Goal: Information Seeking & Learning: Learn about a topic

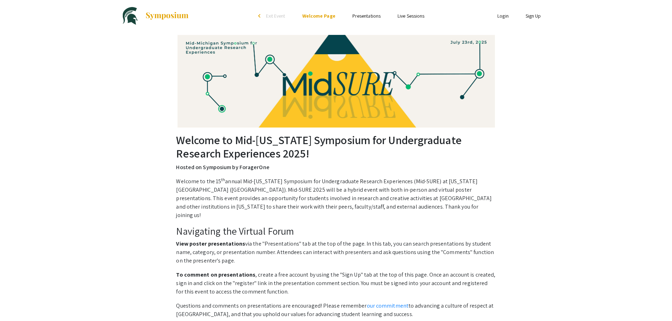
click at [367, 16] on link "Presentations" at bounding box center [366, 16] width 28 height 6
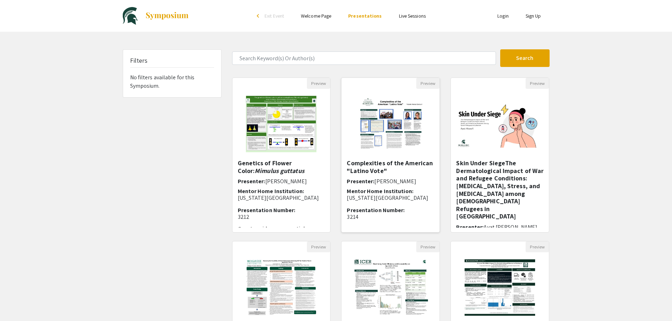
click at [395, 145] on img at bounding box center [390, 124] width 85 height 71
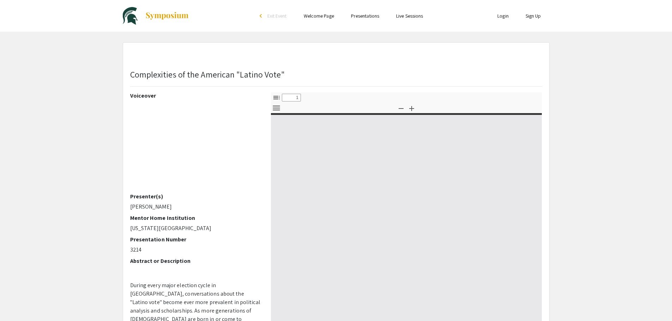
select select "custom"
type input "0"
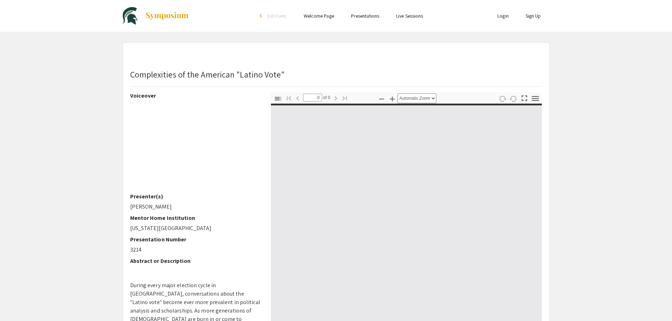
select select "custom"
type input "1"
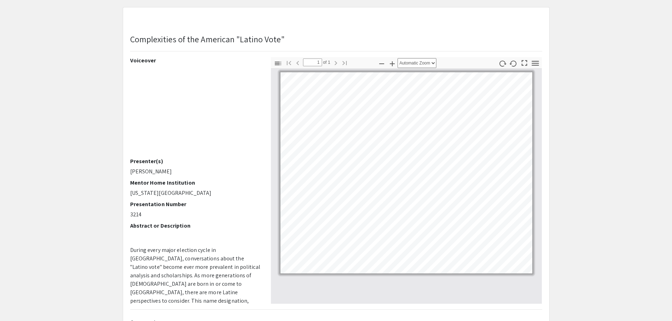
scroll to position [71, 0]
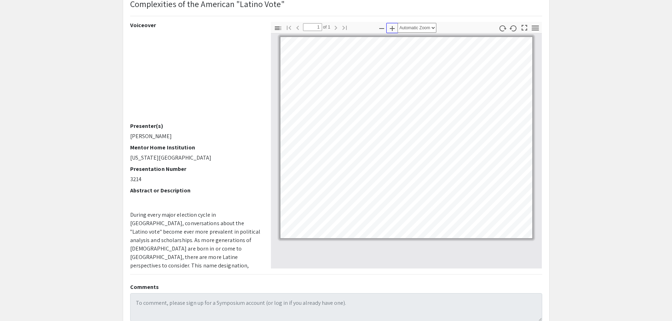
click at [394, 30] on icon "button" at bounding box center [392, 28] width 8 height 8
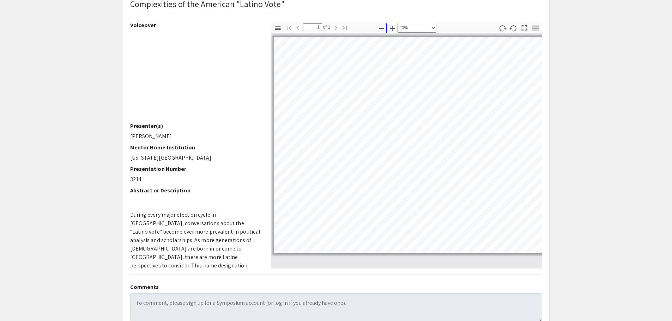
click at [394, 30] on icon "button" at bounding box center [392, 28] width 8 height 8
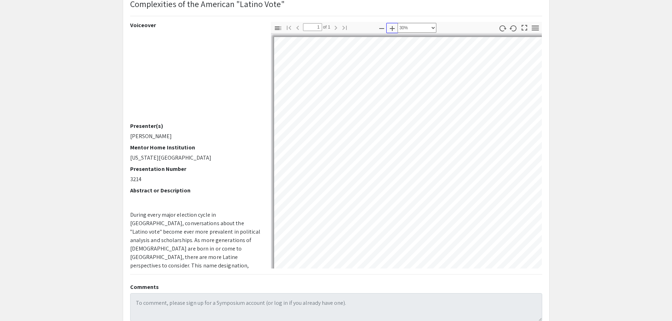
click at [394, 30] on icon "button" at bounding box center [392, 28] width 8 height 8
select select "0.5"
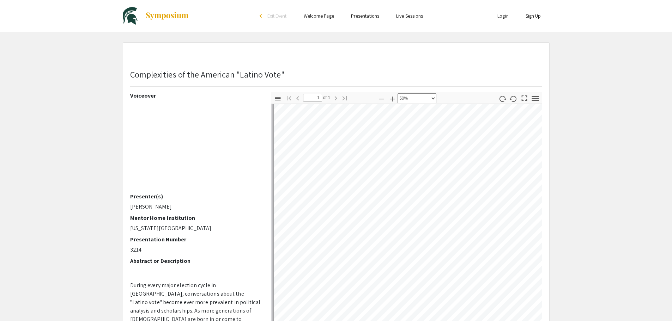
scroll to position [193, 19]
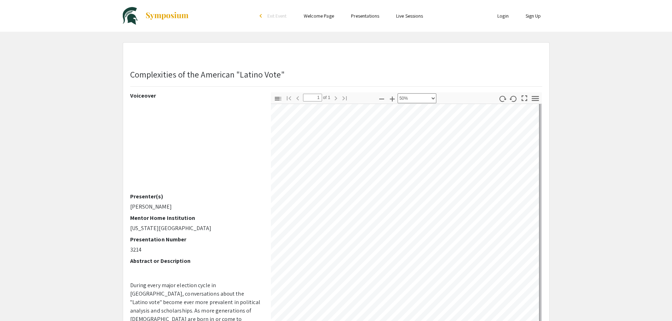
scroll to position [57, 417]
click at [145, 0] on html "Skip navigation arrow_back_ios Exit Event Welcome Page Presentations Live Sessi…" at bounding box center [336, 160] width 672 height 321
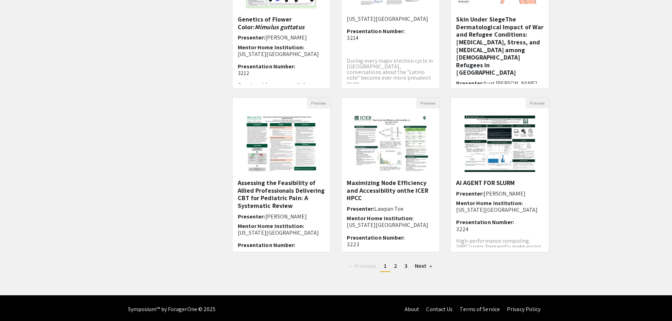
scroll to position [146, 0]
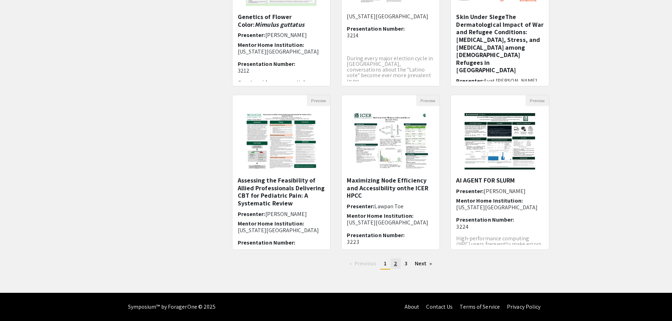
click at [395, 266] on span "2" at bounding box center [395, 263] width 3 height 7
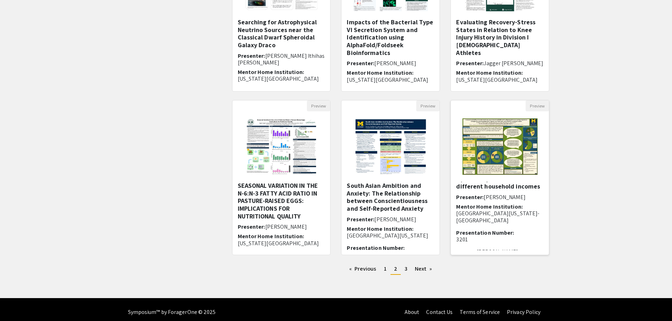
scroll to position [54, 0]
click at [404, 270] on link "page 3" at bounding box center [406, 269] width 10 height 11
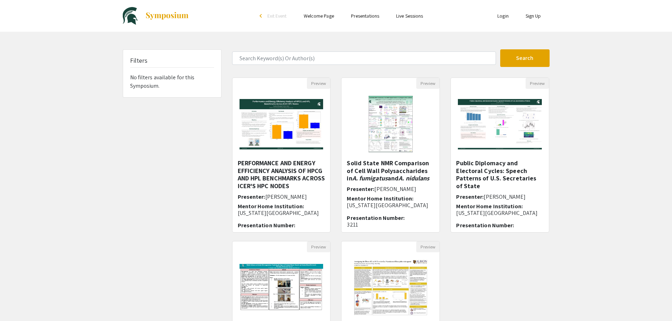
scroll to position [35, 0]
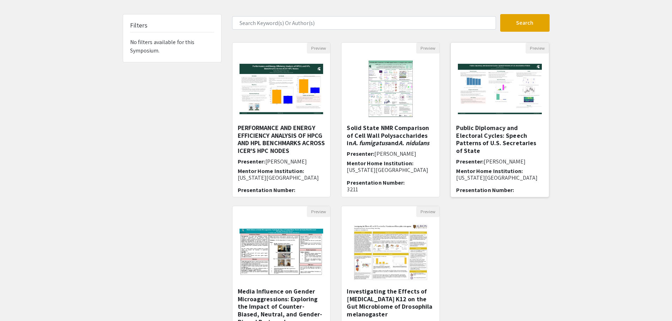
click at [459, 139] on h5 "Public Diplomacy and Electoral Cycles: Speech Patterns of U.S. Secretaries of S…" at bounding box center [499, 139] width 87 height 30
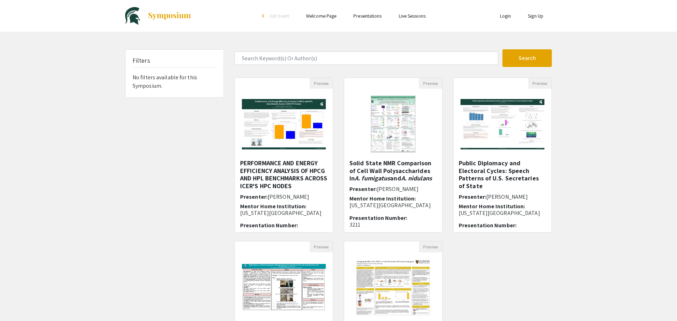
select select "custom"
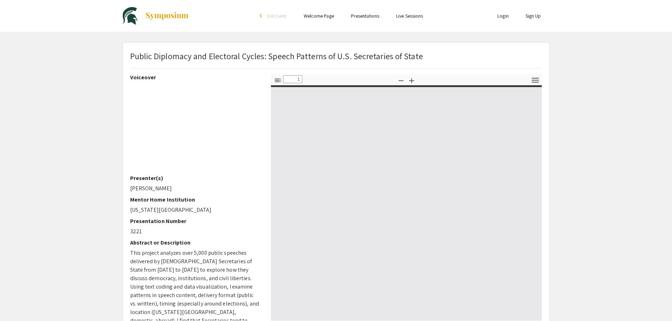
type input "0"
select select "auto"
type input "1"
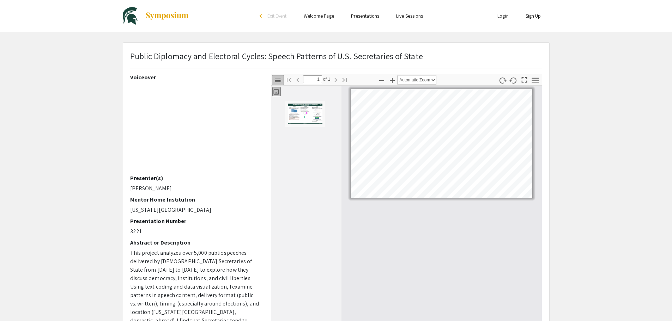
click at [230, 57] on p "Public Diplomacy and Electoral Cycles: Speech Patterns of U.S. Secretaries of S…" at bounding box center [276, 56] width 293 height 13
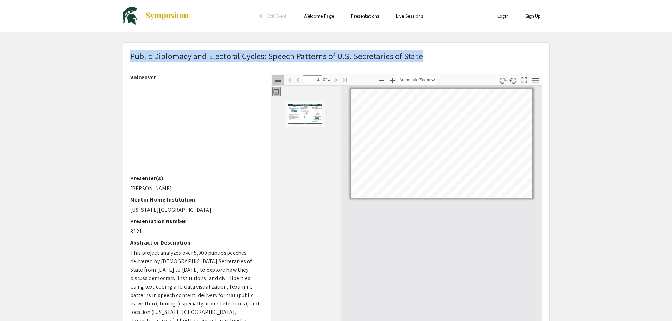
click at [230, 57] on p "Public Diplomacy and Electoral Cycles: Speech Patterns of U.S. Secretaries of S…" at bounding box center [276, 56] width 293 height 13
copy p "Public Diplomacy and Electoral Cycles: Speech Patterns of U.S. Secretaries of S…"
click at [394, 79] on icon "button" at bounding box center [392, 81] width 8 height 8
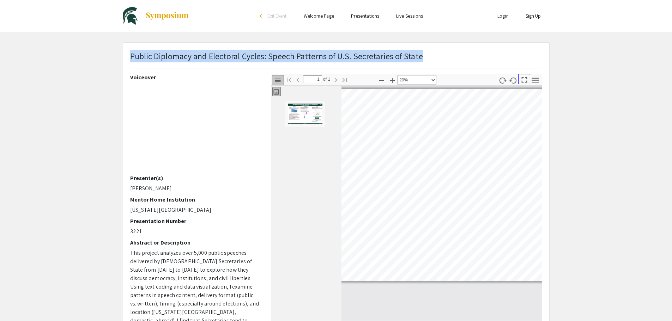
click at [526, 81] on icon "button" at bounding box center [524, 80] width 10 height 10
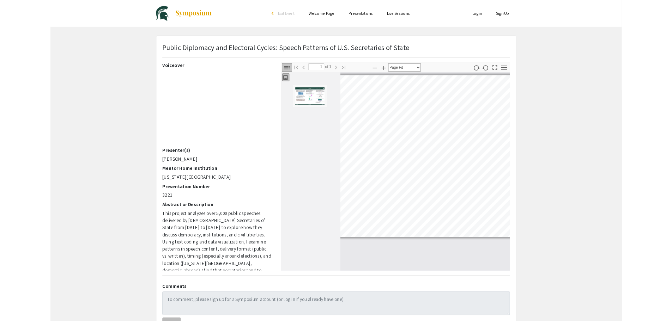
scroll to position [380, 0]
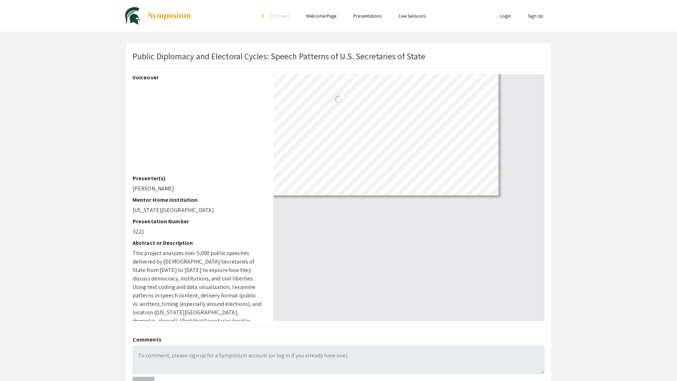
select select "custom"
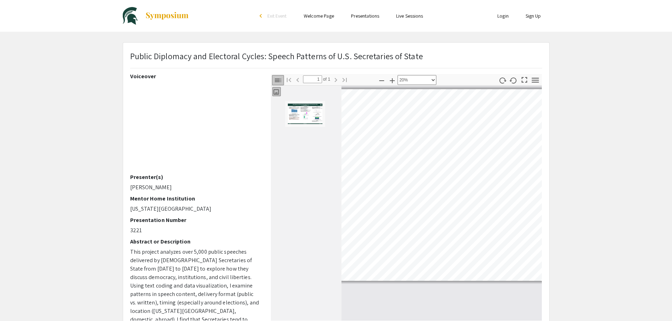
scroll to position [0, 0]
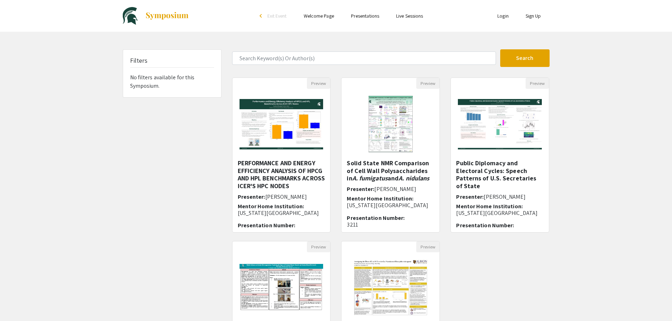
click at [417, 16] on link "Live Sessions" at bounding box center [409, 16] width 27 height 6
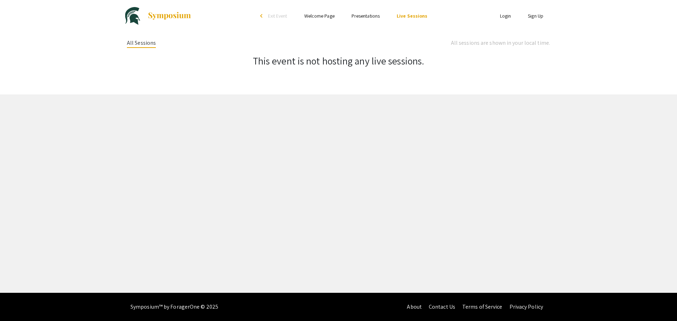
click at [371, 14] on link "Presentations" at bounding box center [366, 16] width 28 height 6
